Goal: Navigation & Orientation: Find specific page/section

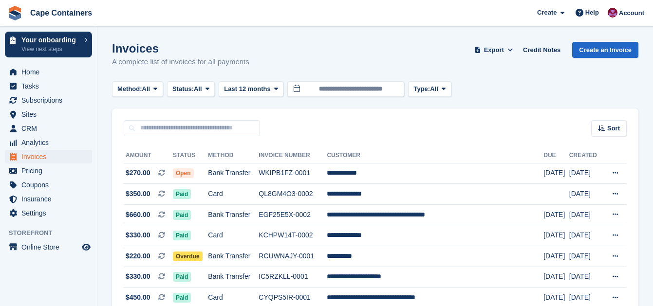
scroll to position [353, 0]
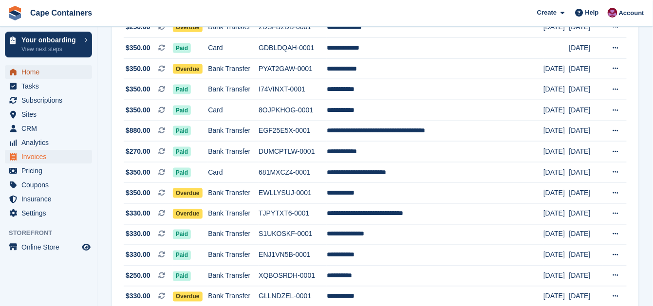
click at [37, 75] on span "Home" at bounding box center [50, 72] width 58 height 14
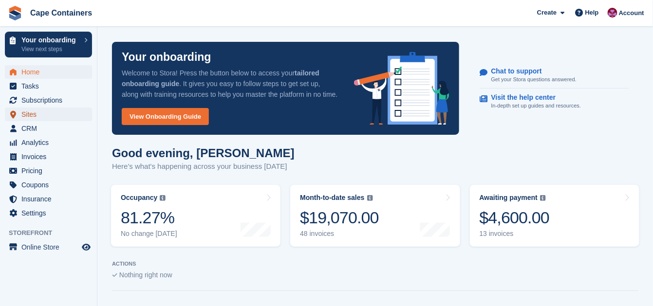
click at [32, 115] on span "Sites" at bounding box center [50, 115] width 58 height 14
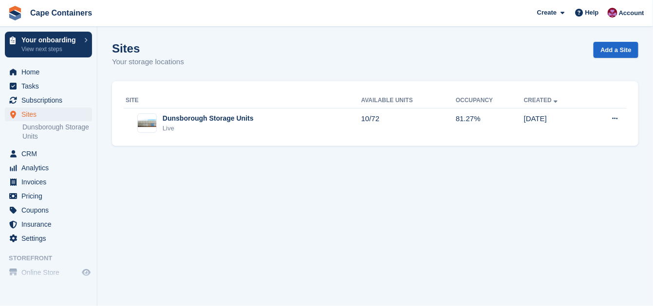
click at [185, 120] on div "Dunsborough Storage Units" at bounding box center [208, 118] width 91 height 10
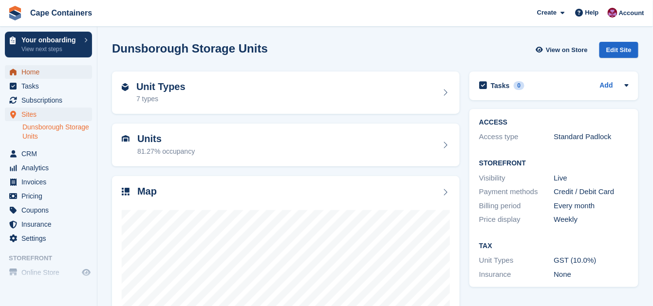
click at [36, 70] on span "Home" at bounding box center [50, 72] width 58 height 14
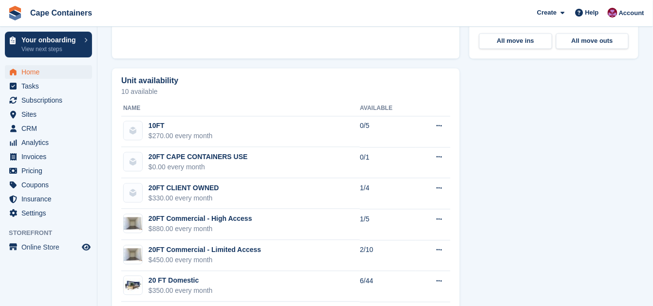
scroll to position [380, 0]
